Goal: Transaction & Acquisition: Purchase product/service

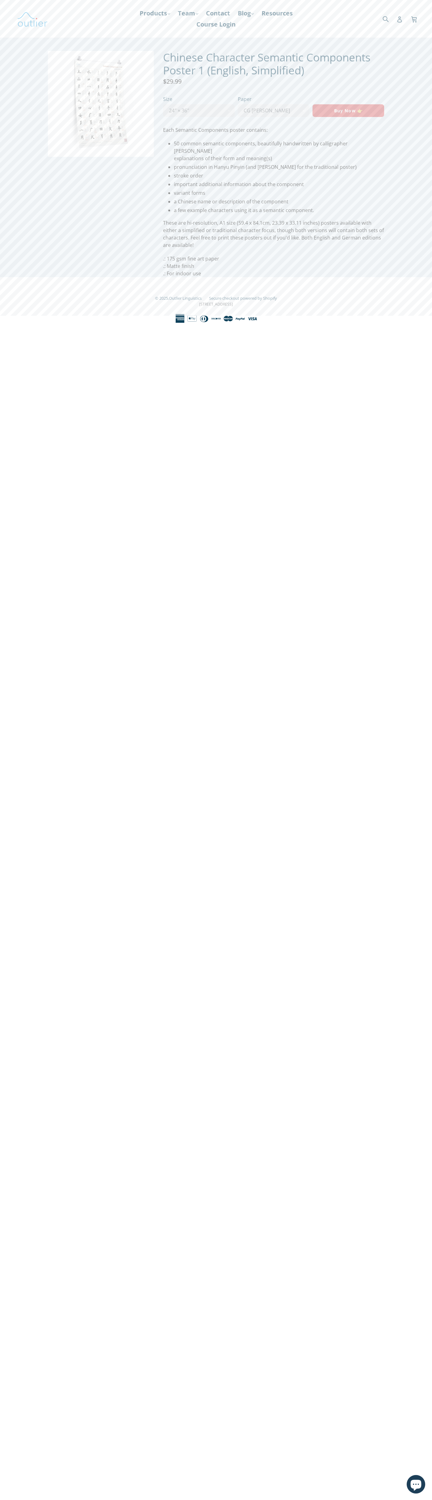
click at [348, 111] on span "Buy Now 👉" at bounding box center [348, 111] width 29 height 6
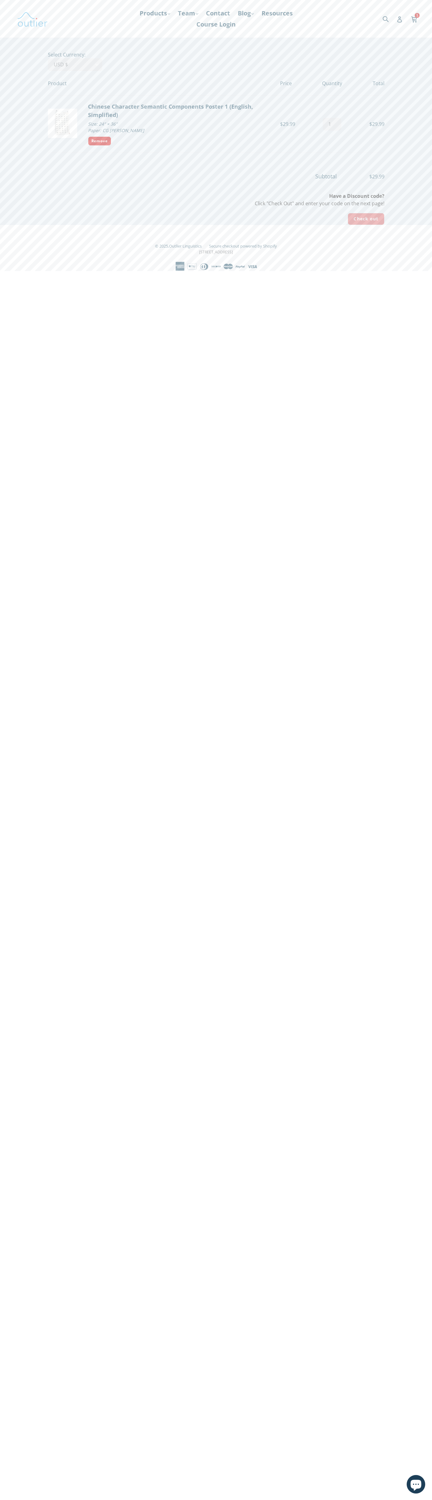
click at [366, 219] on input "Check out" at bounding box center [366, 219] width 36 height 12
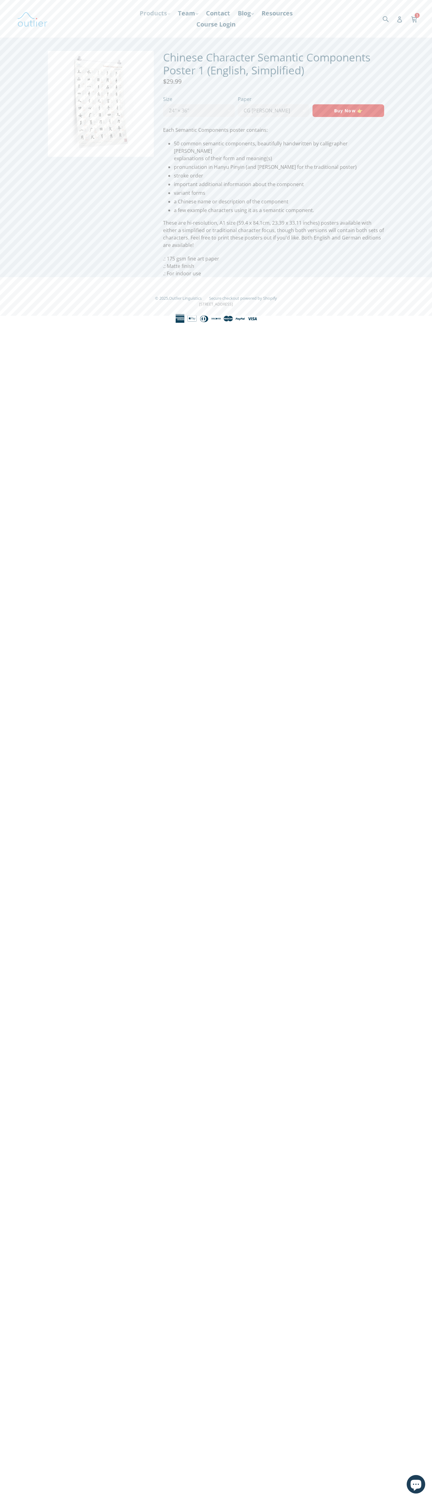
click at [164, 15] on link "Products .cls-1{fill:#231f20} expand" at bounding box center [154, 13] width 37 height 11
click at [422, 299] on html "Chinese Character Semantic Components Poster 1 (English, Simplified) – Outlier …" at bounding box center [216, 149] width 432 height 299
click at [141, 299] on html "Chinese Character Semantic Components Poster 1 (English, Simplified) – Outlier …" at bounding box center [216, 149] width 432 height 299
click at [6, 299] on html "Chinese Character Semantic Components Poster 1 (English, Simplified) – Outlier …" at bounding box center [216, 149] width 432 height 299
